Goal: Task Accomplishment & Management: Manage account settings

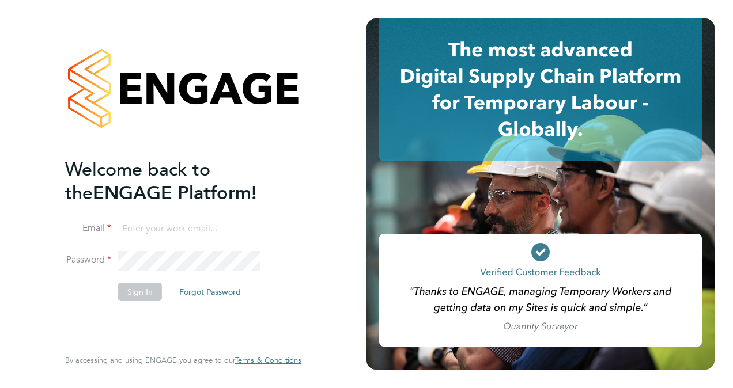
click at [230, 231] on input at bounding box center [189, 229] width 142 height 21
click at [230, 231] on input "nileshj.makwanA" at bounding box center [189, 229] width 142 height 21
type input "nilesh.makwana@bgis.com"
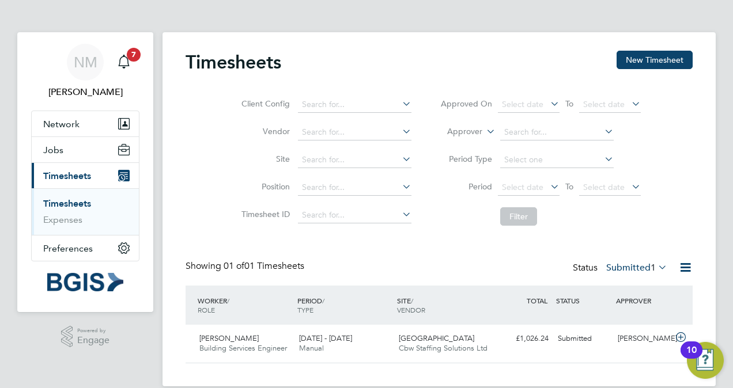
scroll to position [16, 0]
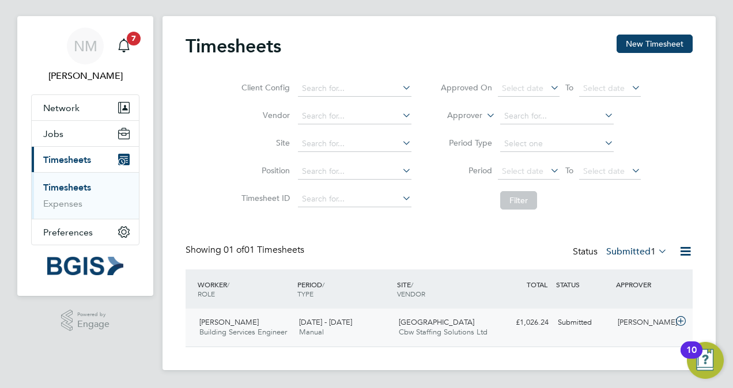
click at [247, 325] on span "[PERSON_NAME]" at bounding box center [228, 322] width 59 height 10
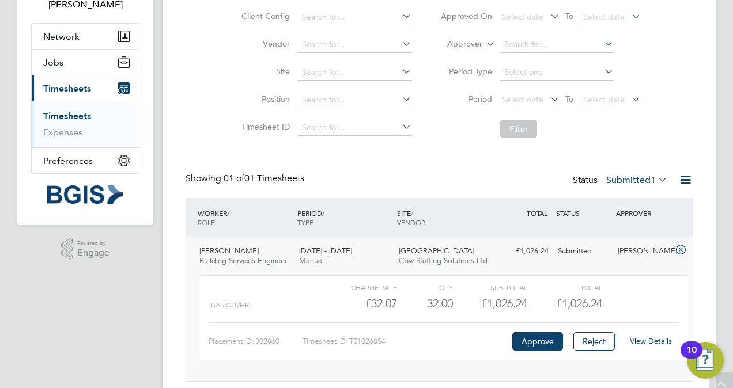
scroll to position [88, 0]
click at [537, 342] on button "Approve" at bounding box center [537, 341] width 51 height 18
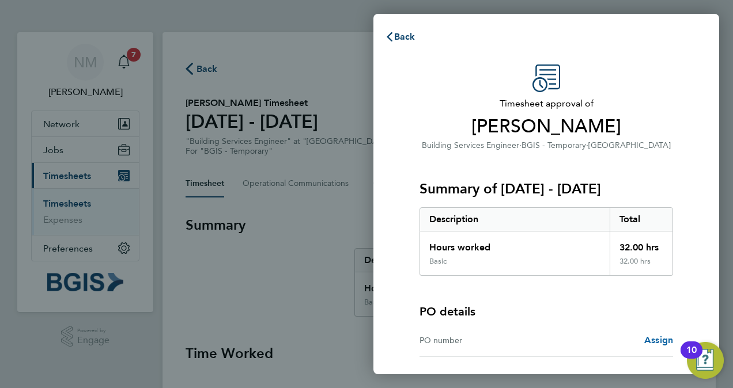
click at [658, 341] on span "Assign" at bounding box center [658, 340] width 29 height 11
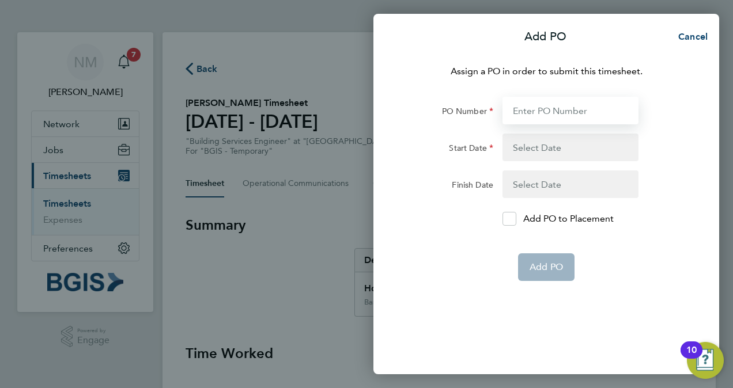
click at [519, 111] on input "PO Number" at bounding box center [570, 111] width 136 height 28
type input "0000013612"
click at [533, 150] on button "button" at bounding box center [570, 148] width 136 height 28
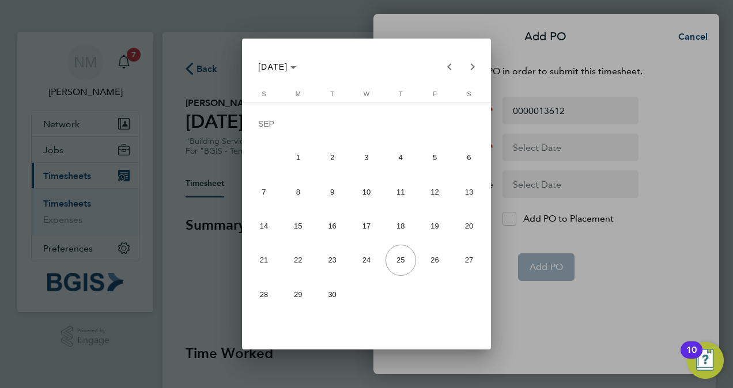
click at [328, 226] on span "16" at bounding box center [332, 226] width 31 height 31
type input "[DATE]"
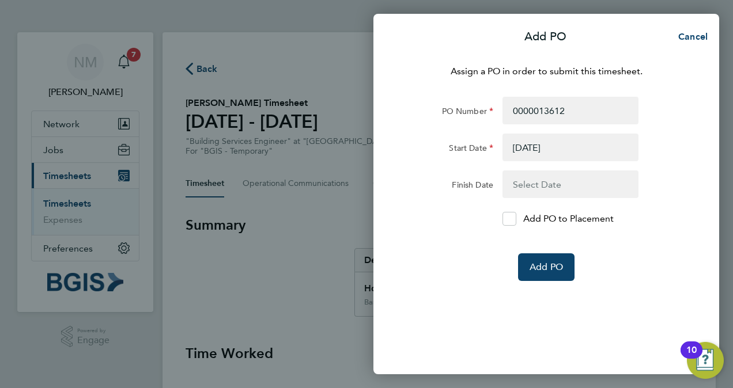
click at [534, 183] on button "button" at bounding box center [570, 185] width 136 height 28
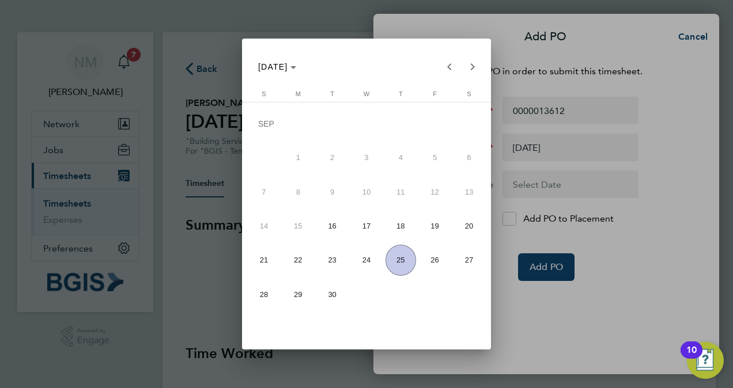
click at [401, 228] on span "18" at bounding box center [400, 226] width 31 height 31
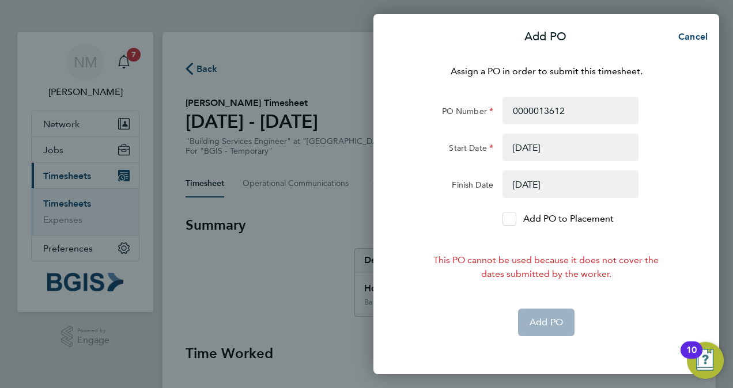
click at [512, 217] on icon at bounding box center [509, 218] width 9 height 7
click at [513, 219] on input "Add PO to Placement" at bounding box center [513, 219] width 0 height 0
click at [555, 320] on app-form-button "Add PO" at bounding box center [546, 323] width 56 height 28
click at [531, 184] on button "button" at bounding box center [570, 185] width 136 height 28
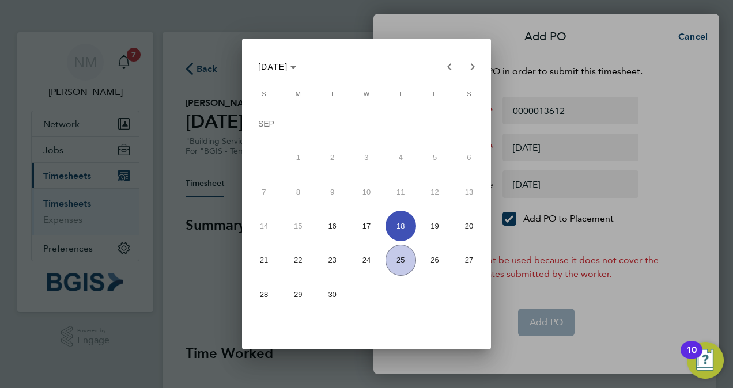
click at [430, 229] on span "19" at bounding box center [434, 226] width 31 height 31
type input "[DATE]"
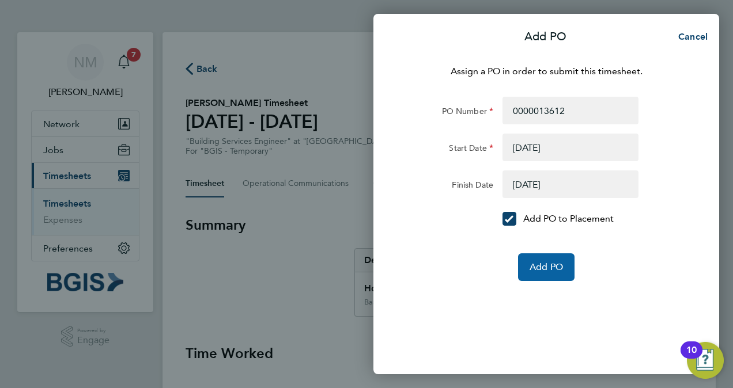
click at [547, 272] on span "Add PO" at bounding box center [545, 268] width 33 height 12
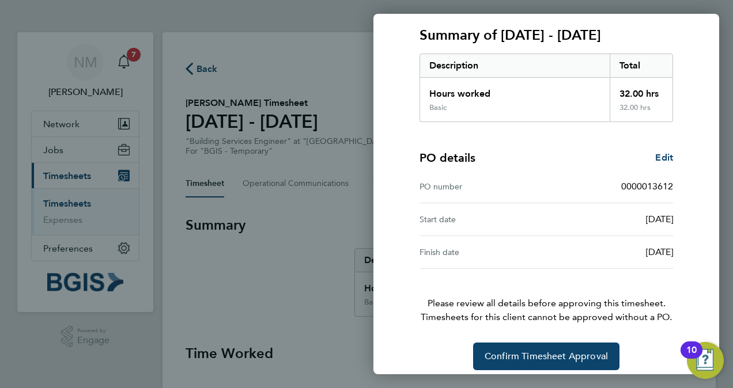
scroll to position [162, 0]
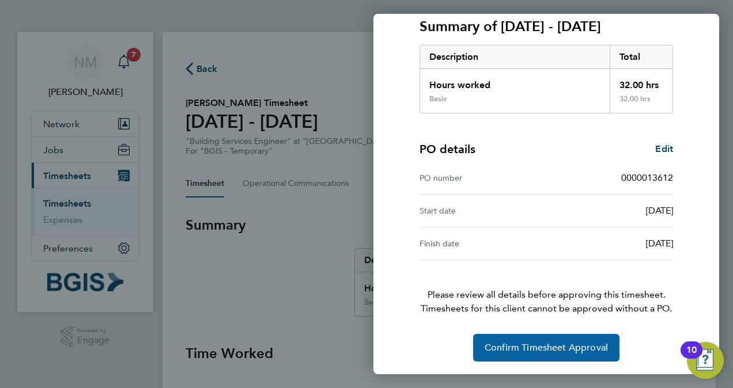
click at [536, 347] on span "Confirm Timesheet Approval" at bounding box center [545, 348] width 123 height 12
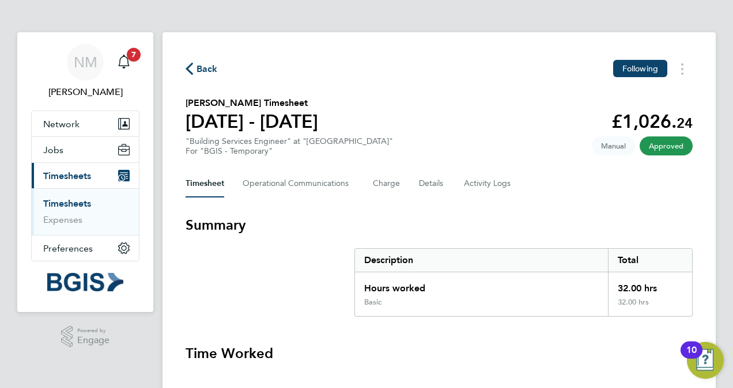
click at [59, 176] on span "Timesheets" at bounding box center [67, 176] width 48 height 11
